Goal: Browse casually

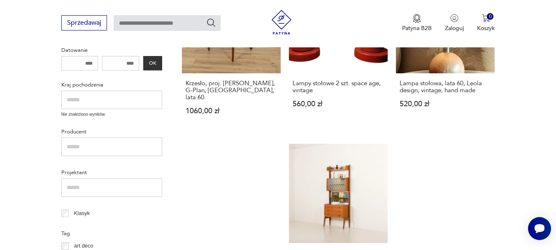
scroll to position [160, 0]
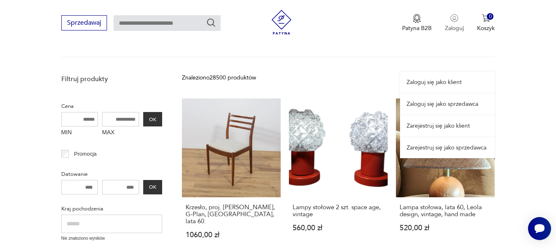
click at [456, 19] on img "button" at bounding box center [455, 18] width 8 height 8
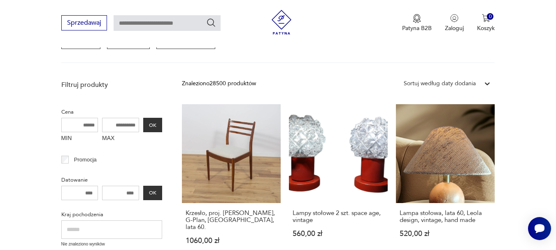
scroll to position [201, 0]
